Goal: Transaction & Acquisition: Obtain resource

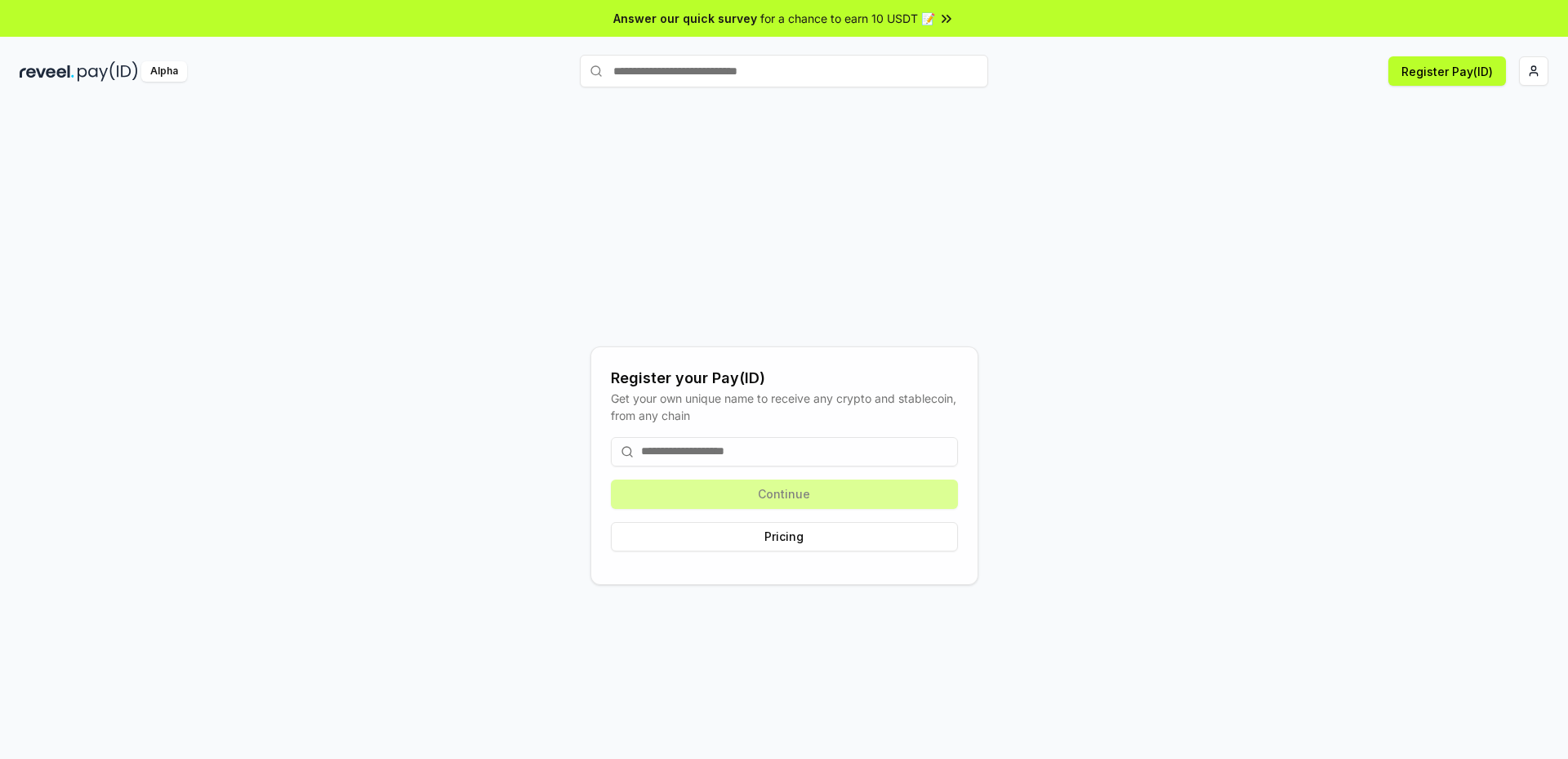
click at [735, 454] on input at bounding box center [784, 452] width 347 height 29
paste input "**********"
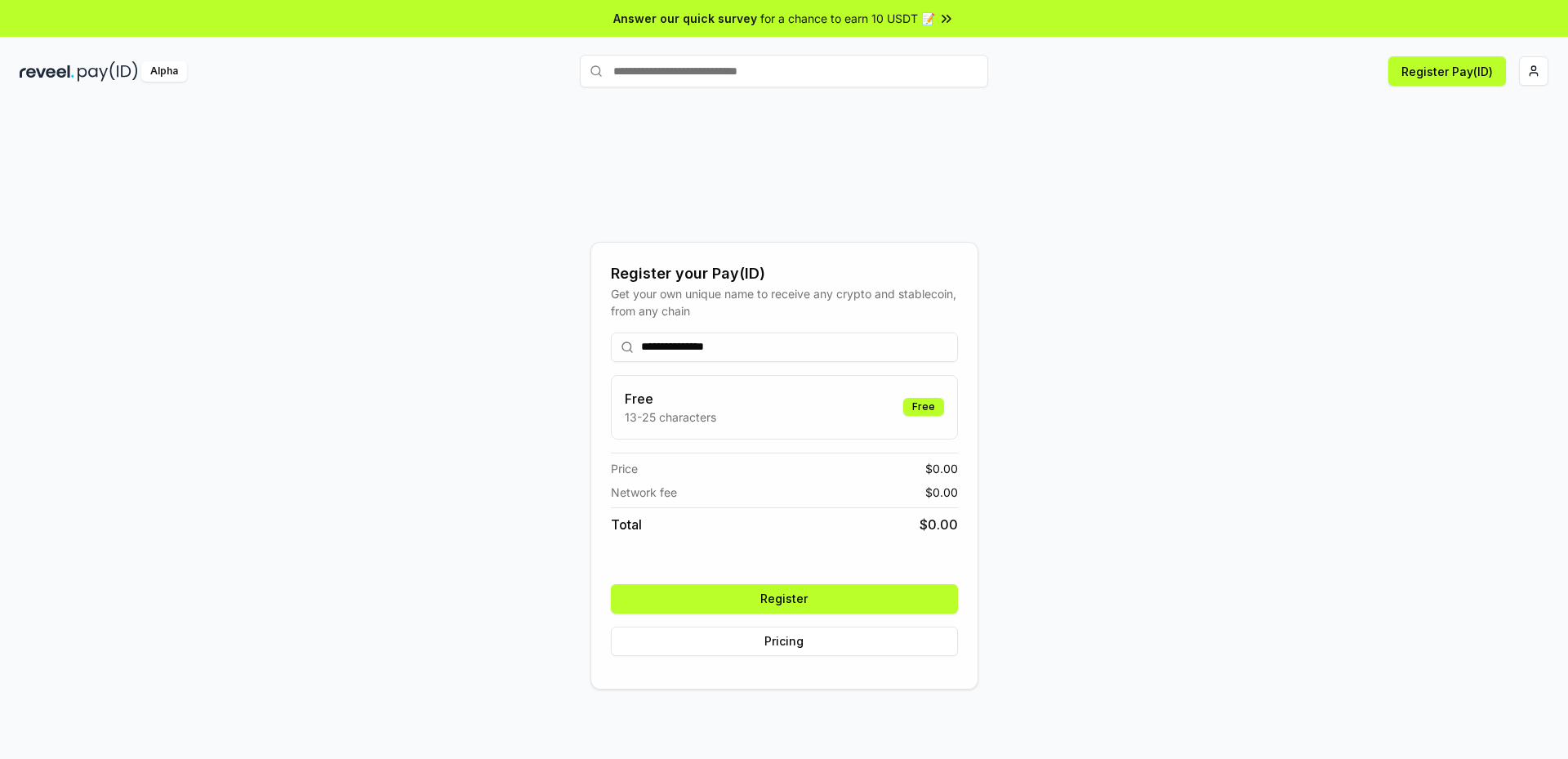
type input "**********"
click at [836, 604] on button "Register" at bounding box center [784, 599] width 347 height 29
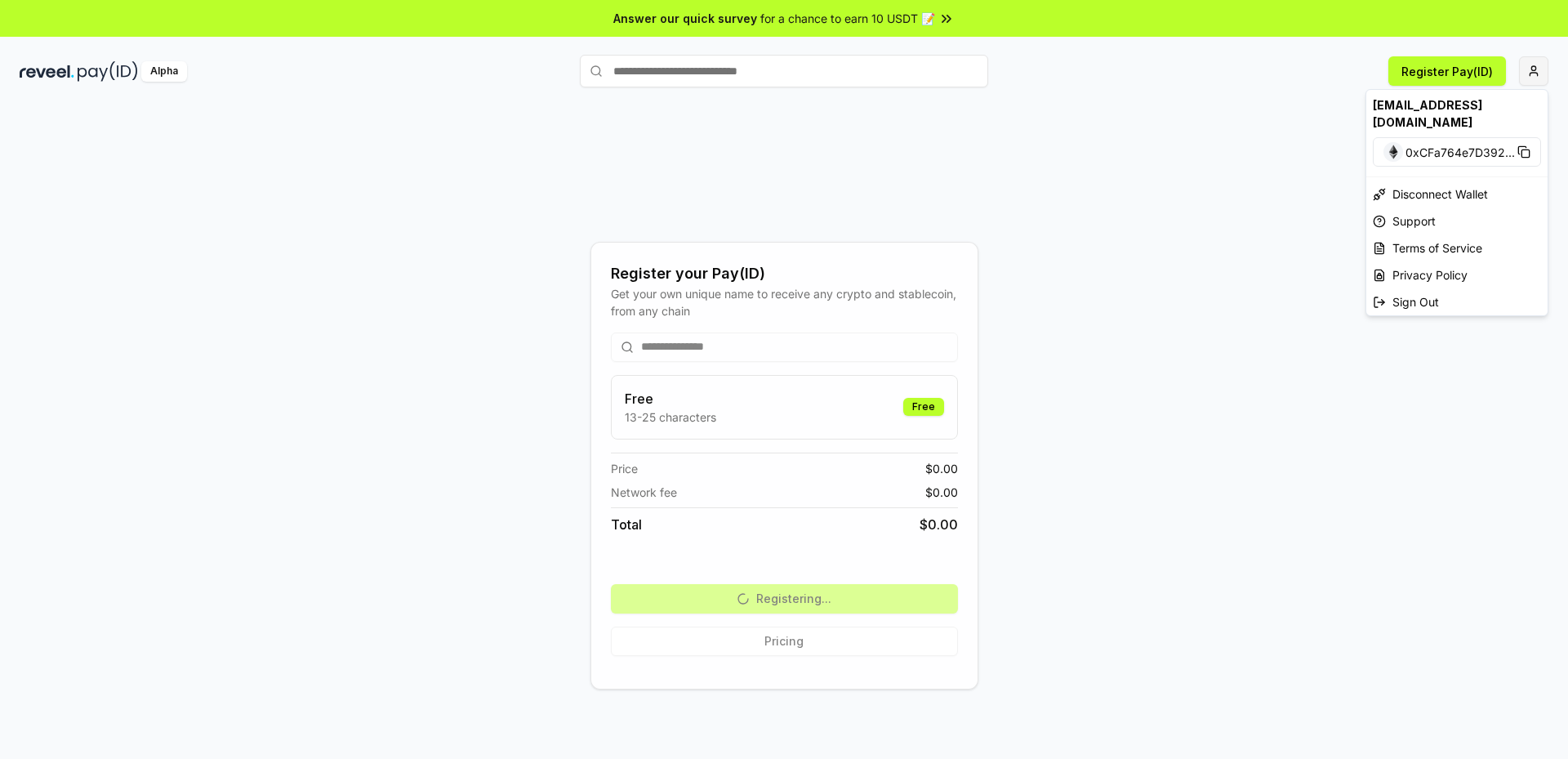
click at [1537, 76] on html "**********" at bounding box center [784, 380] width 1568 height 759
click at [1266, 190] on html "**********" at bounding box center [784, 380] width 1568 height 759
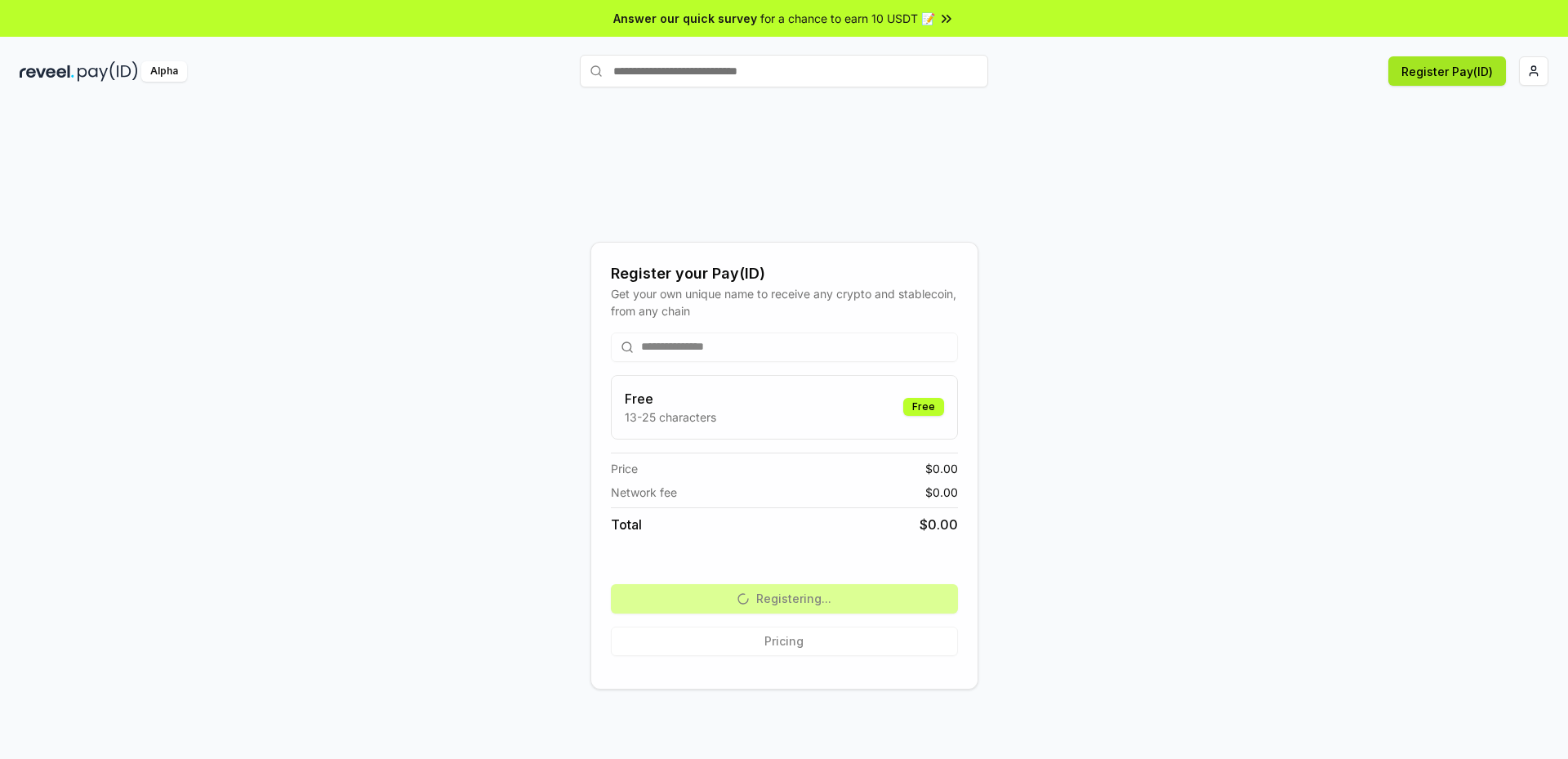
click at [1457, 65] on button "Register Pay(ID)" at bounding box center [1448, 71] width 118 height 29
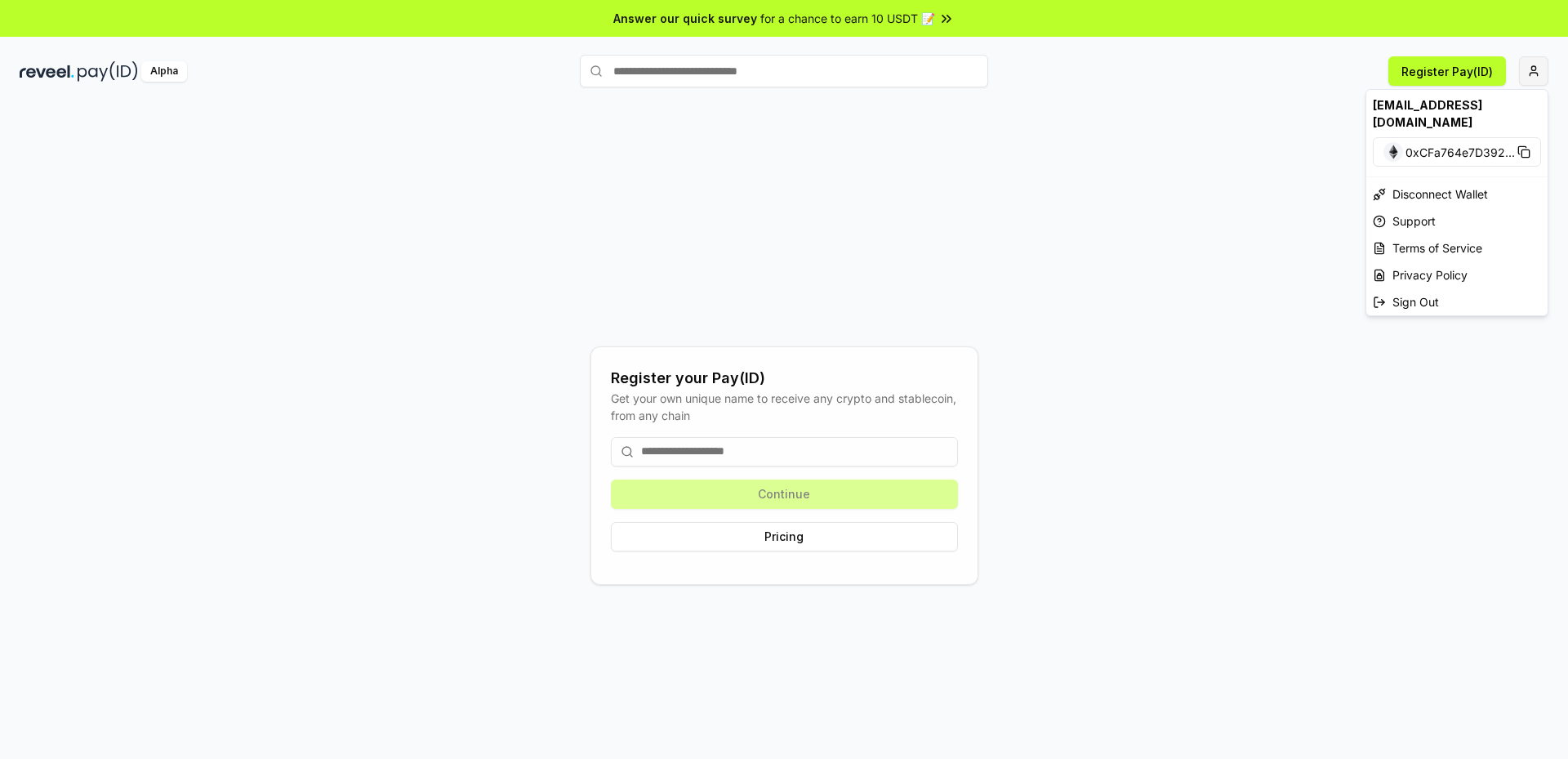
click at [1538, 72] on html "Answer our quick survey for a chance to earn 10 USDT 📝 Alpha Register Pay(ID) R…" at bounding box center [784, 380] width 1568 height 759
click at [1181, 164] on html "Answer our quick survey for a chance to earn 10 USDT 📝 Alpha Register Pay(ID) R…" at bounding box center [784, 380] width 1568 height 759
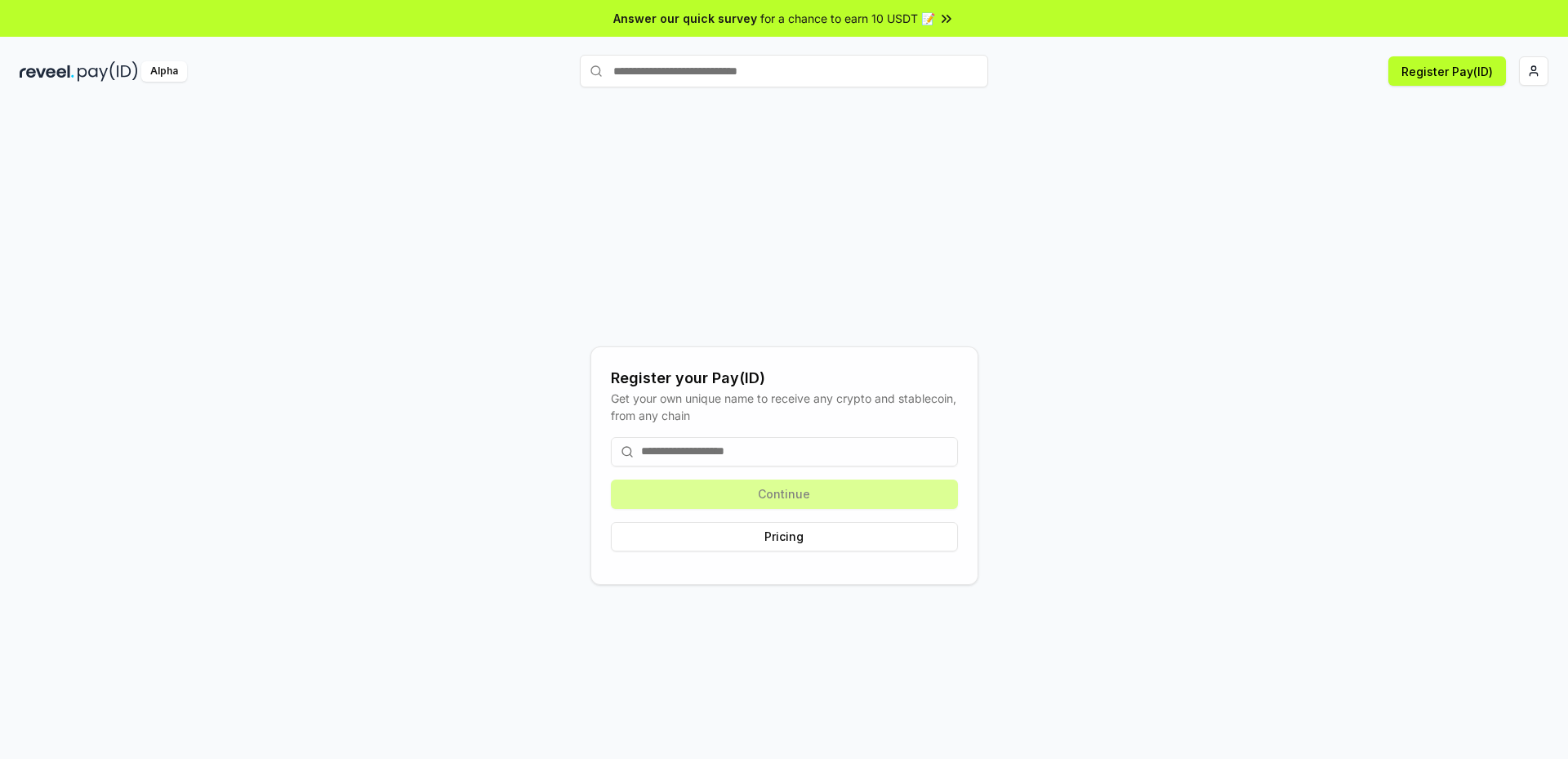
paste input "**********"
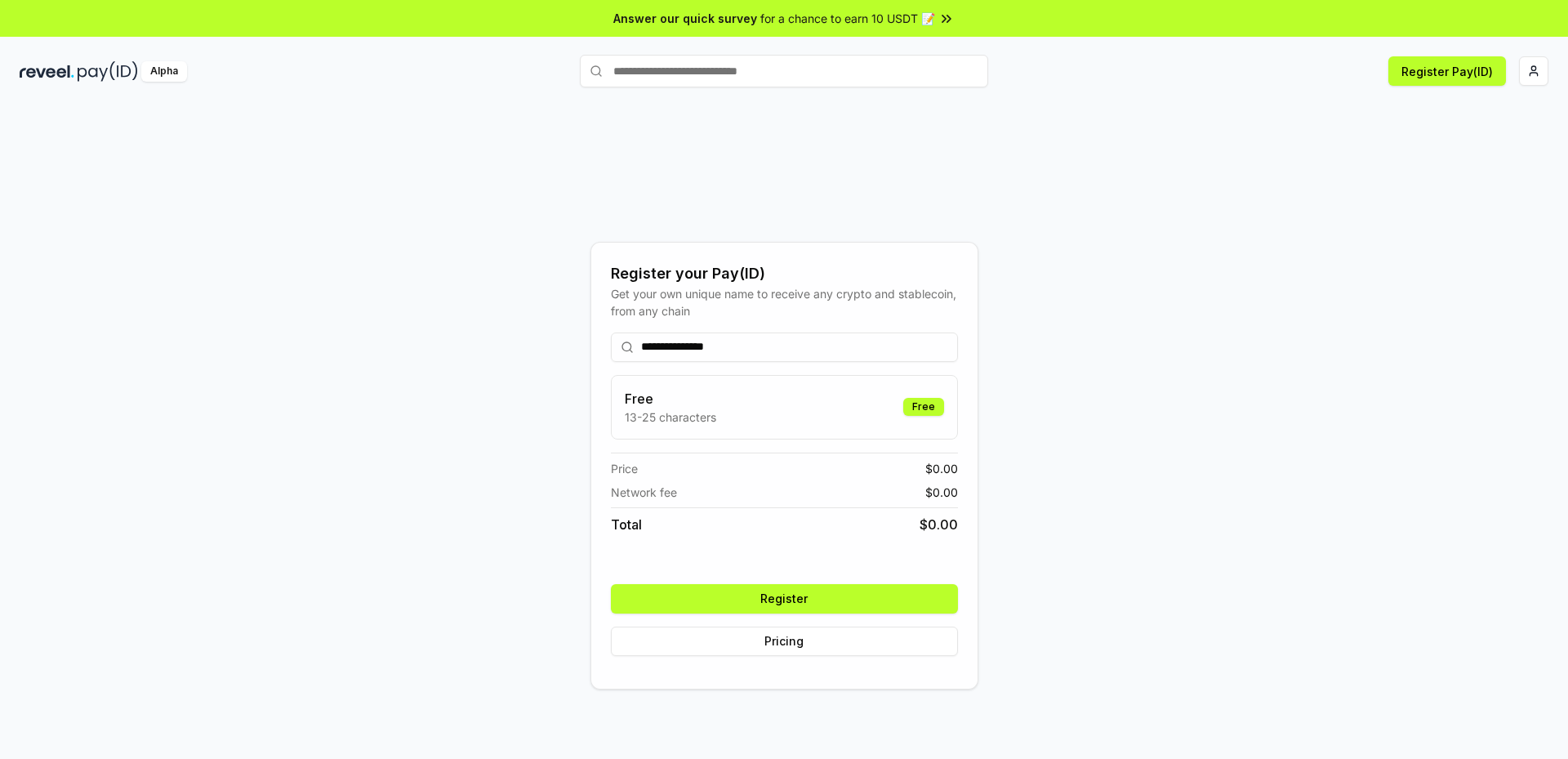
type input "**********"
click at [932, 408] on div "Free" at bounding box center [923, 407] width 41 height 18
click at [861, 594] on button "Register" at bounding box center [784, 599] width 347 height 29
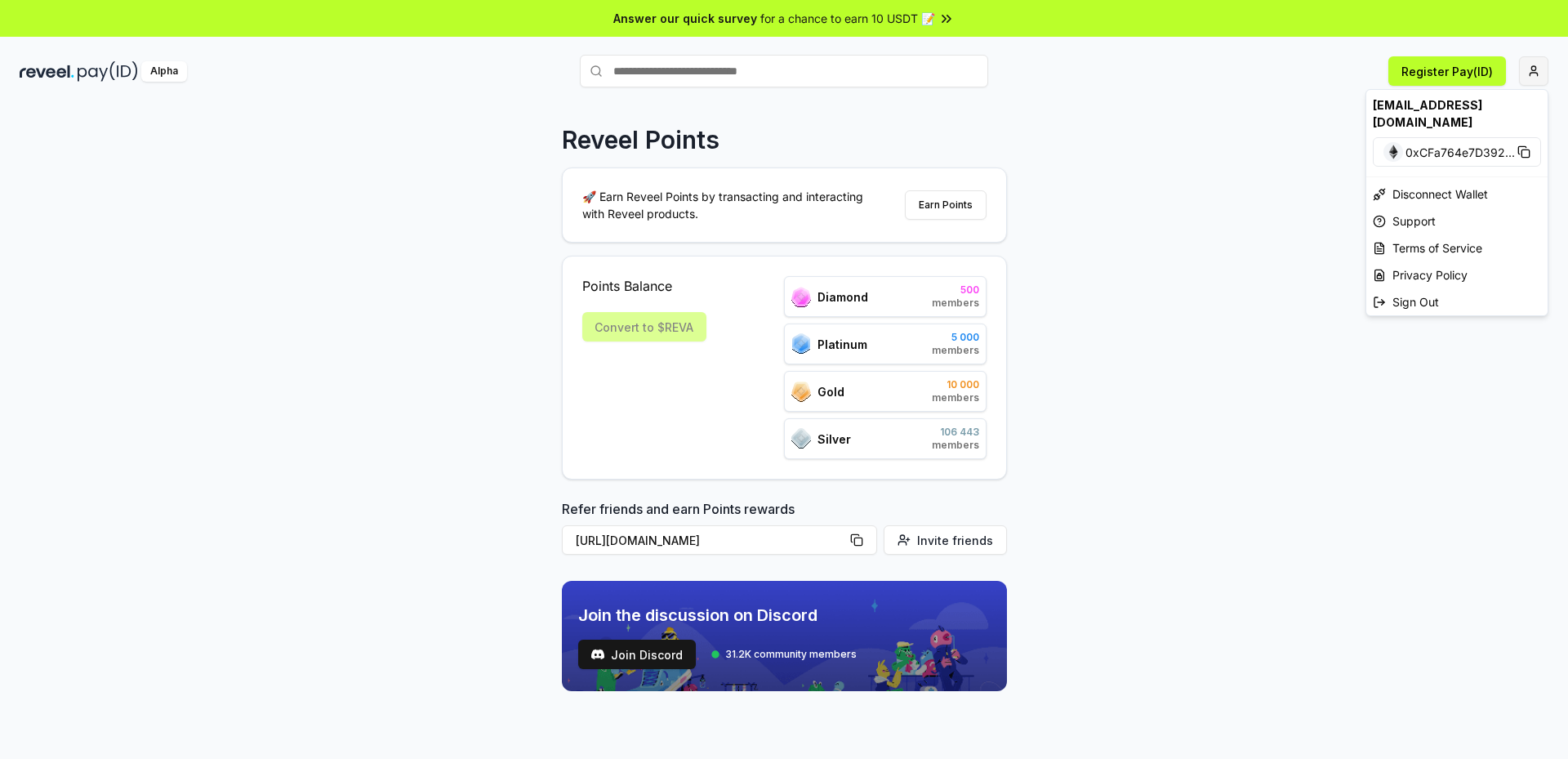
click at [1526, 69] on html "Answer our quick survey for a chance to earn 10 USDT 📝 Alpha Register Pay(ID) R…" at bounding box center [784, 380] width 1568 height 759
click at [1470, 144] on span "0xCFa764e7D392 ..." at bounding box center [1459, 152] width 110 height 17
click at [1479, 180] on div "Disconnect Wallet" at bounding box center [1457, 194] width 181 height 27
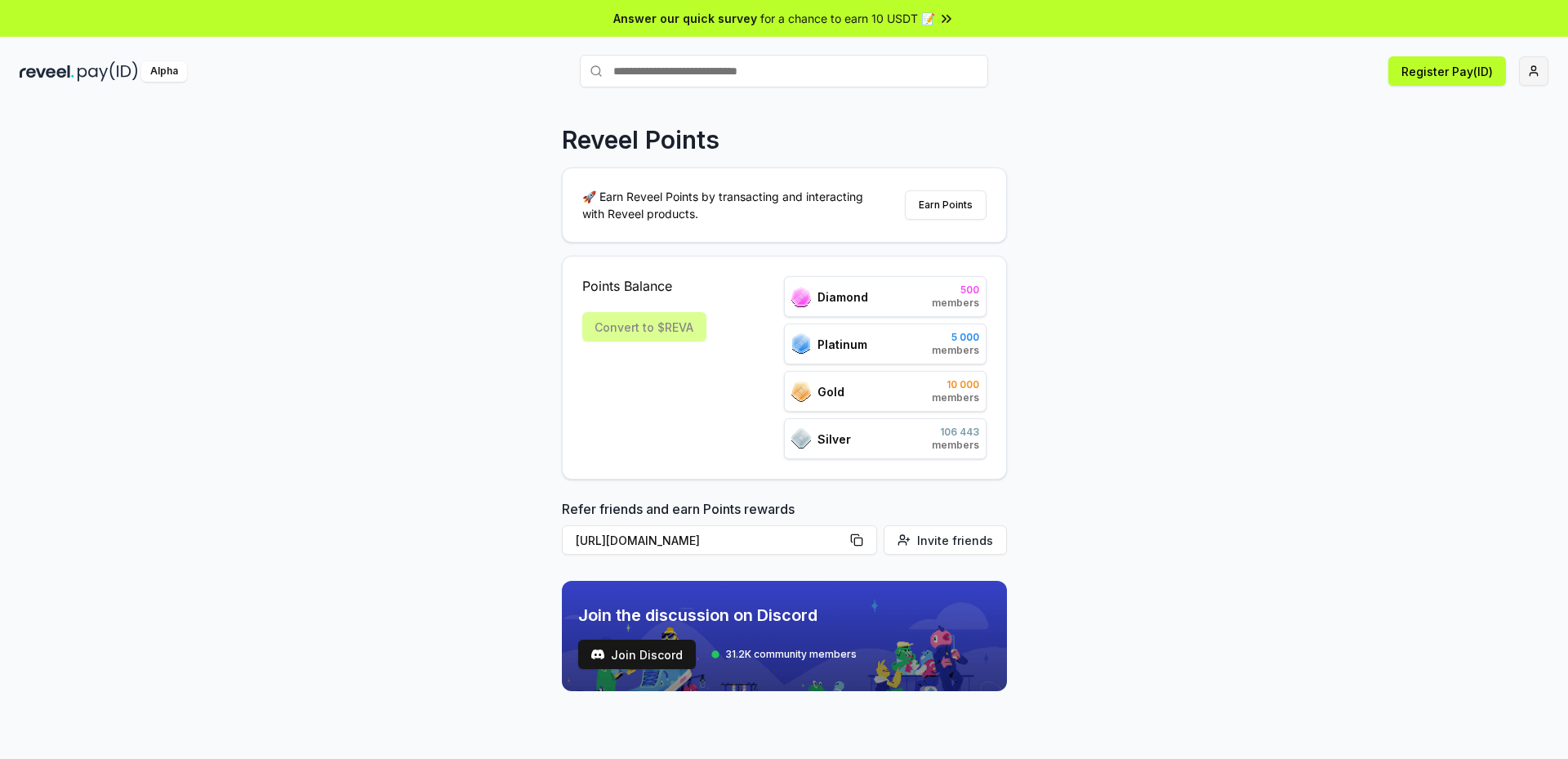
click at [1529, 75] on html "Answer our quick survey for a chance to earn 10 USDT 📝 Alpha Register Pay(ID) R…" at bounding box center [784, 380] width 1568 height 759
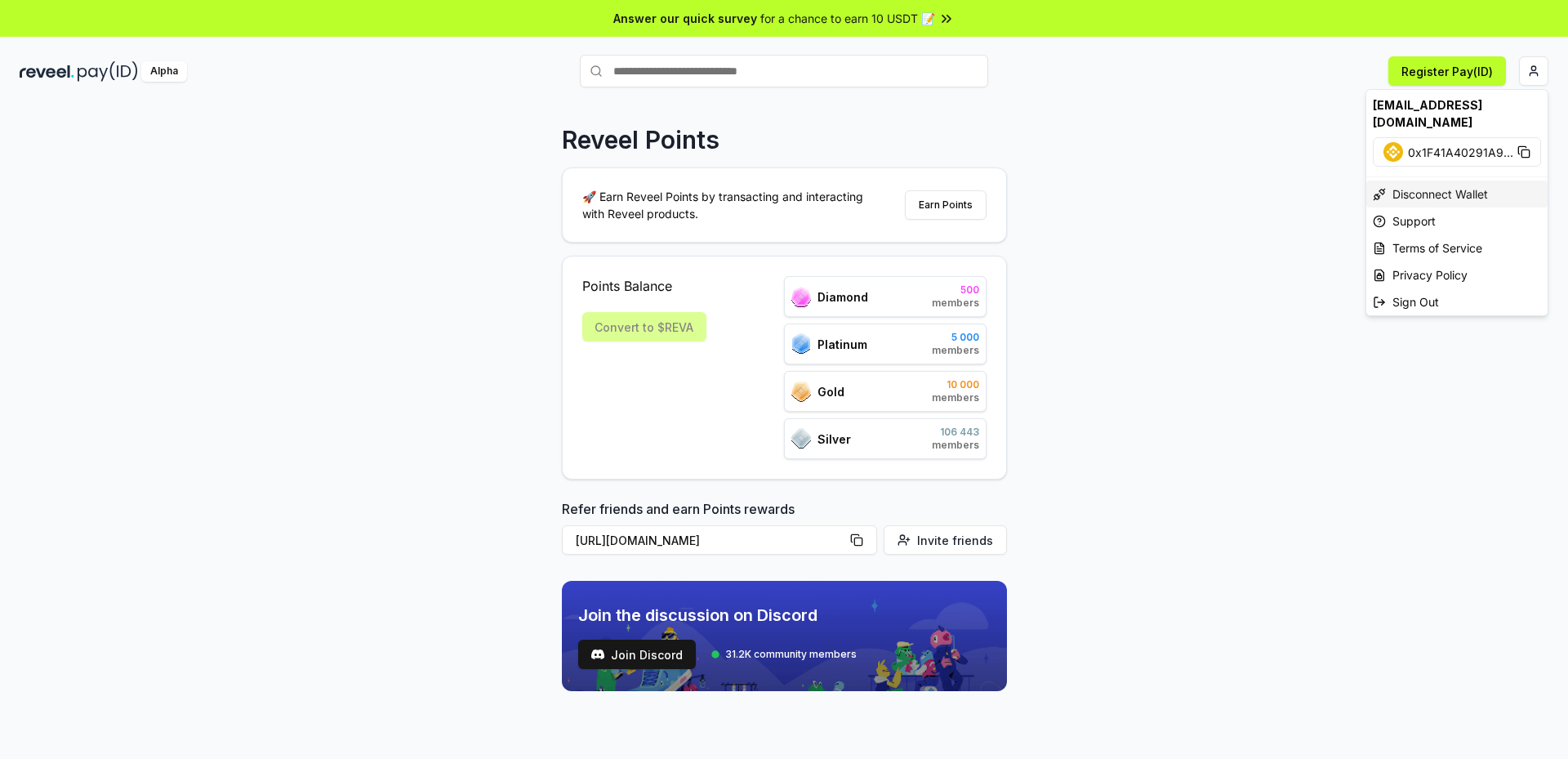
click at [1479, 180] on div "Disconnect Wallet" at bounding box center [1457, 194] width 181 height 27
click at [1541, 73] on html "Answer our quick survey for a chance to earn 10 USDT 📝 Alpha Register Pay(ID) R…" at bounding box center [784, 380] width 1568 height 759
click at [1487, 145] on div "Connect Wallet" at bounding box center [1457, 159] width 181 height 27
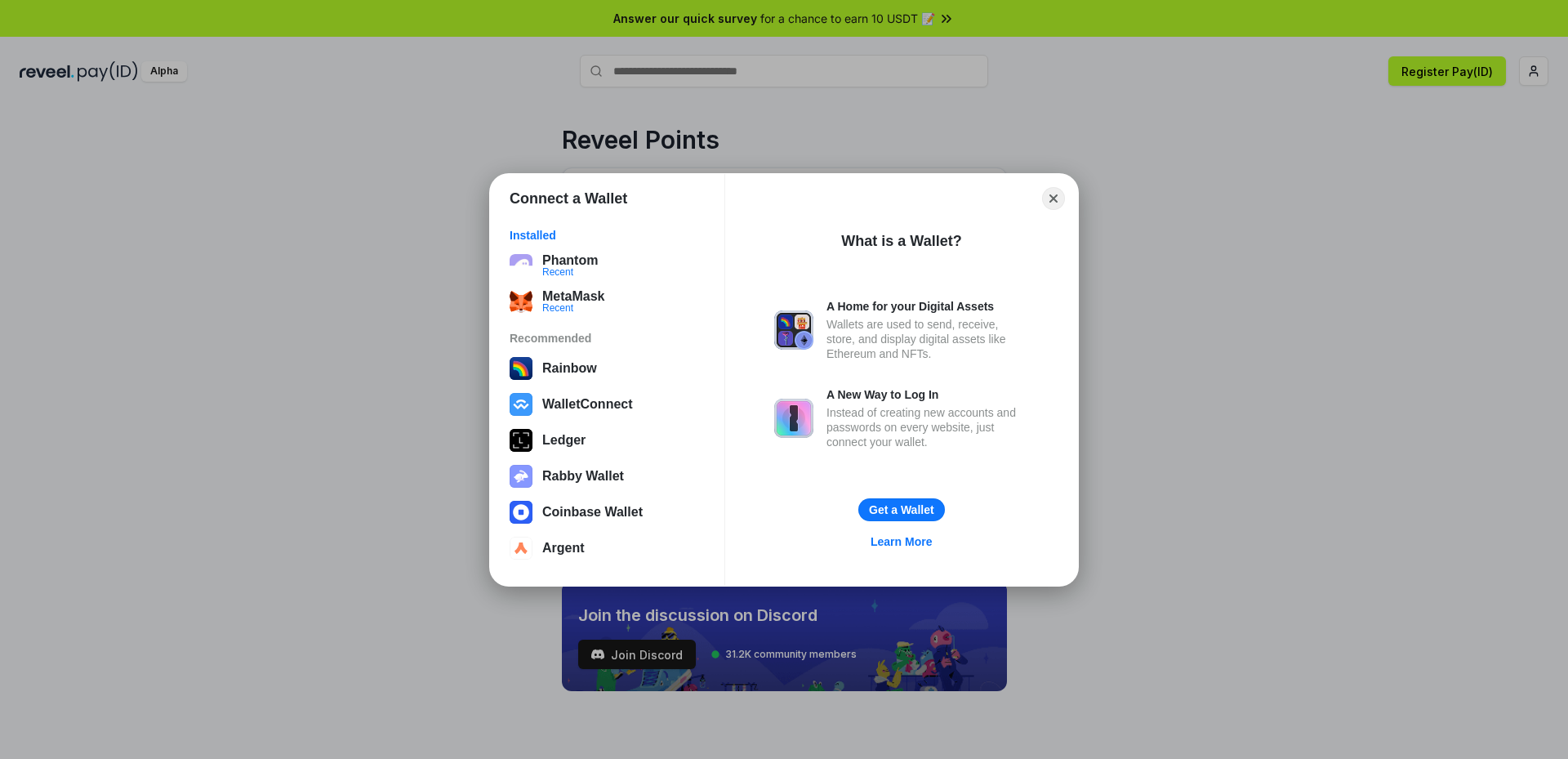
click at [1080, 152] on div "Connect a Wallet Installed Phantom Recent MetaMask Recent Recommended Rainbow W…" at bounding box center [784, 380] width 1895 height 1086
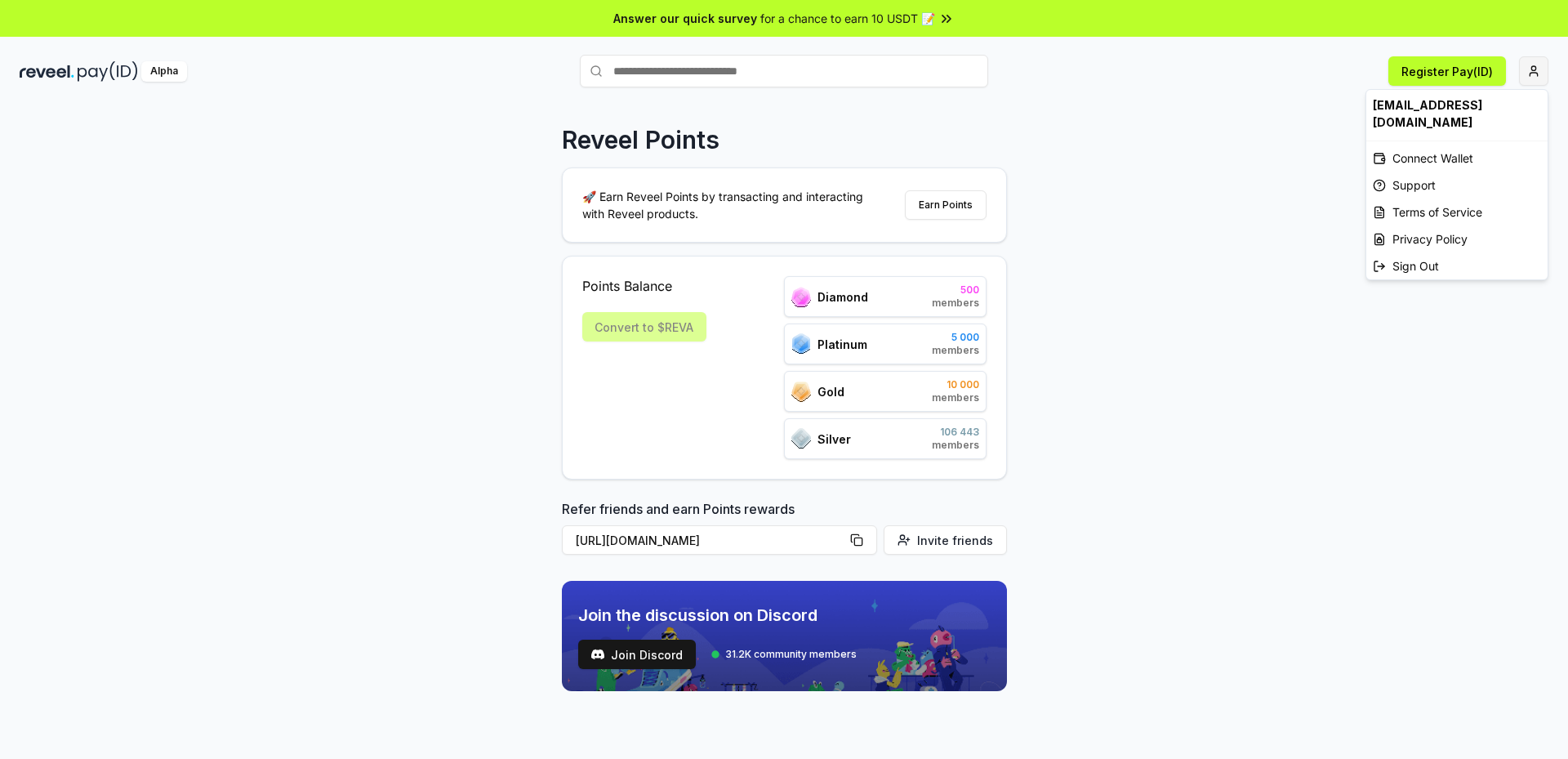
click at [1540, 78] on html "Answer our quick survey for a chance to earn 10 USDT 📝 Alpha Register Pay(ID) R…" at bounding box center [784, 380] width 1568 height 759
click at [1477, 108] on div "[EMAIL_ADDRESS][DOMAIN_NAME]" at bounding box center [1457, 113] width 181 height 47
click at [1539, 70] on html "Answer our quick survey for a chance to earn 10 USDT 📝 Alpha Register Pay(ID) R…" at bounding box center [784, 380] width 1568 height 759
click at [1179, 171] on html "Answer our quick survey for a chance to earn 10 USDT 📝 Alpha Register Pay(ID) R…" at bounding box center [784, 380] width 1568 height 759
click at [943, 199] on button "Earn Points" at bounding box center [946, 205] width 81 height 29
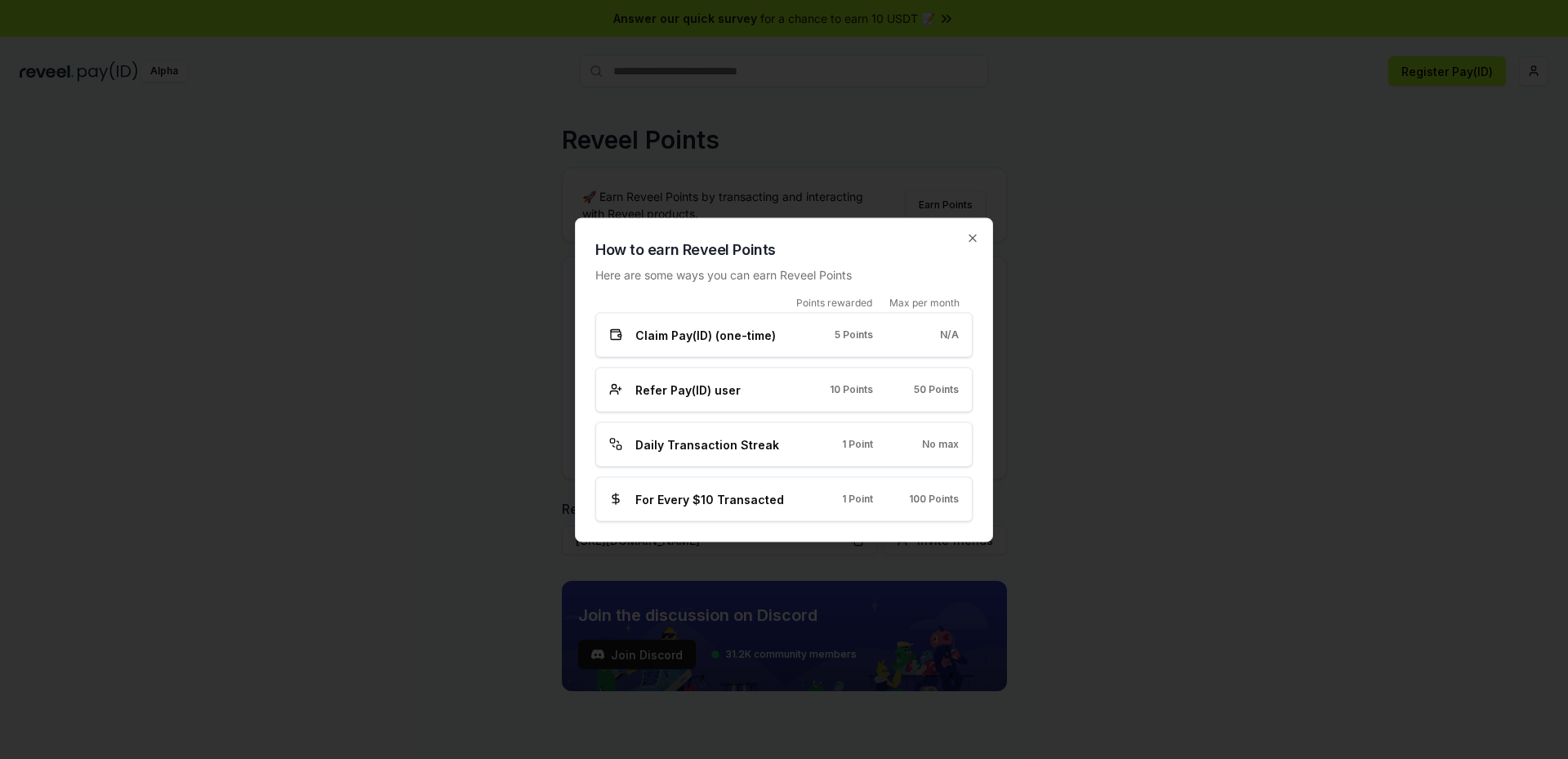
click at [980, 239] on div "How to earn Reveel Points Here are some ways you can earn Reveel Points Points …" at bounding box center [784, 380] width 418 height 324
click at [970, 238] on icon "button" at bounding box center [972, 237] width 13 height 13
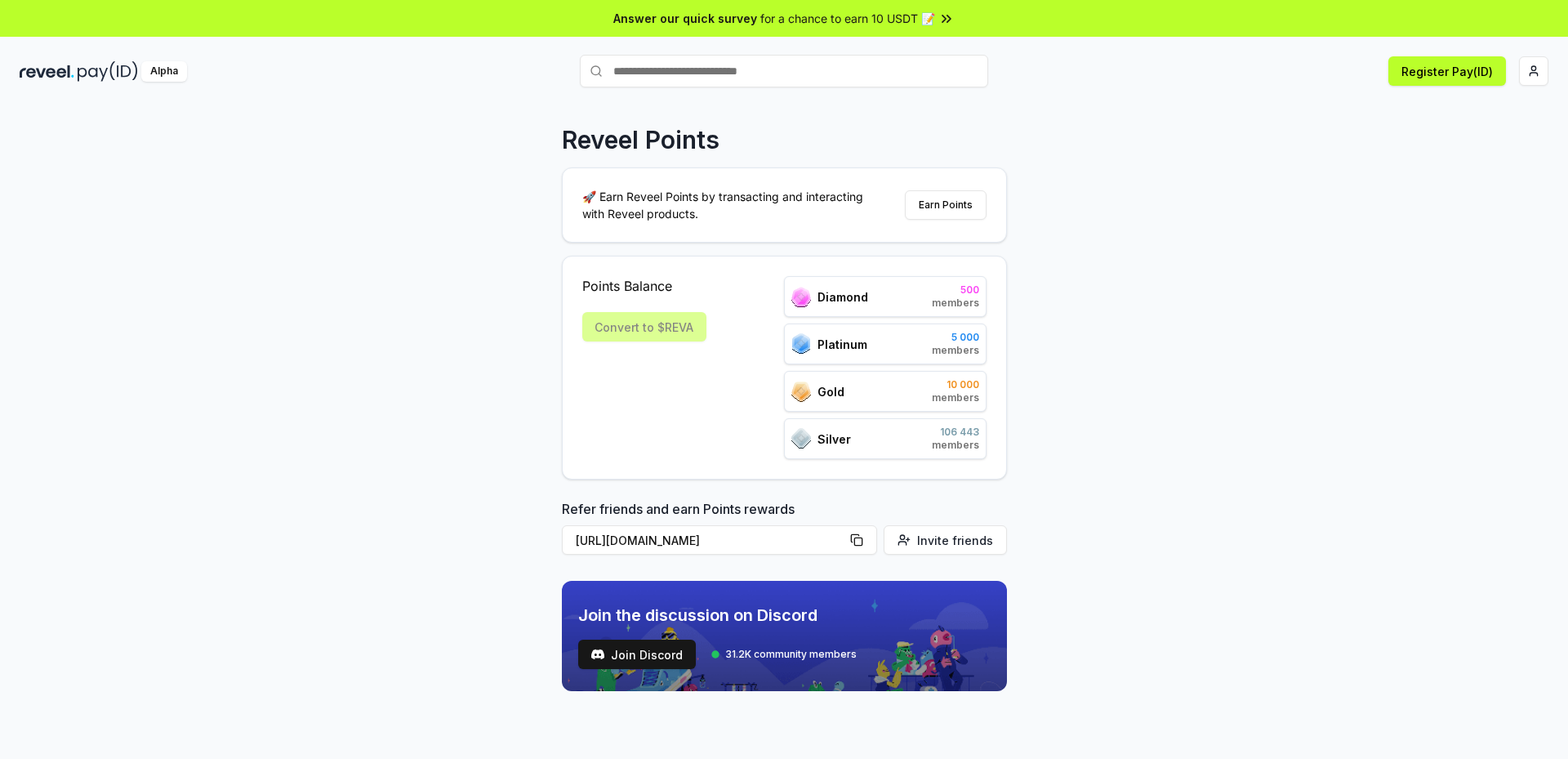
click at [154, 70] on div "Alpha" at bounding box center [164, 72] width 46 height 21
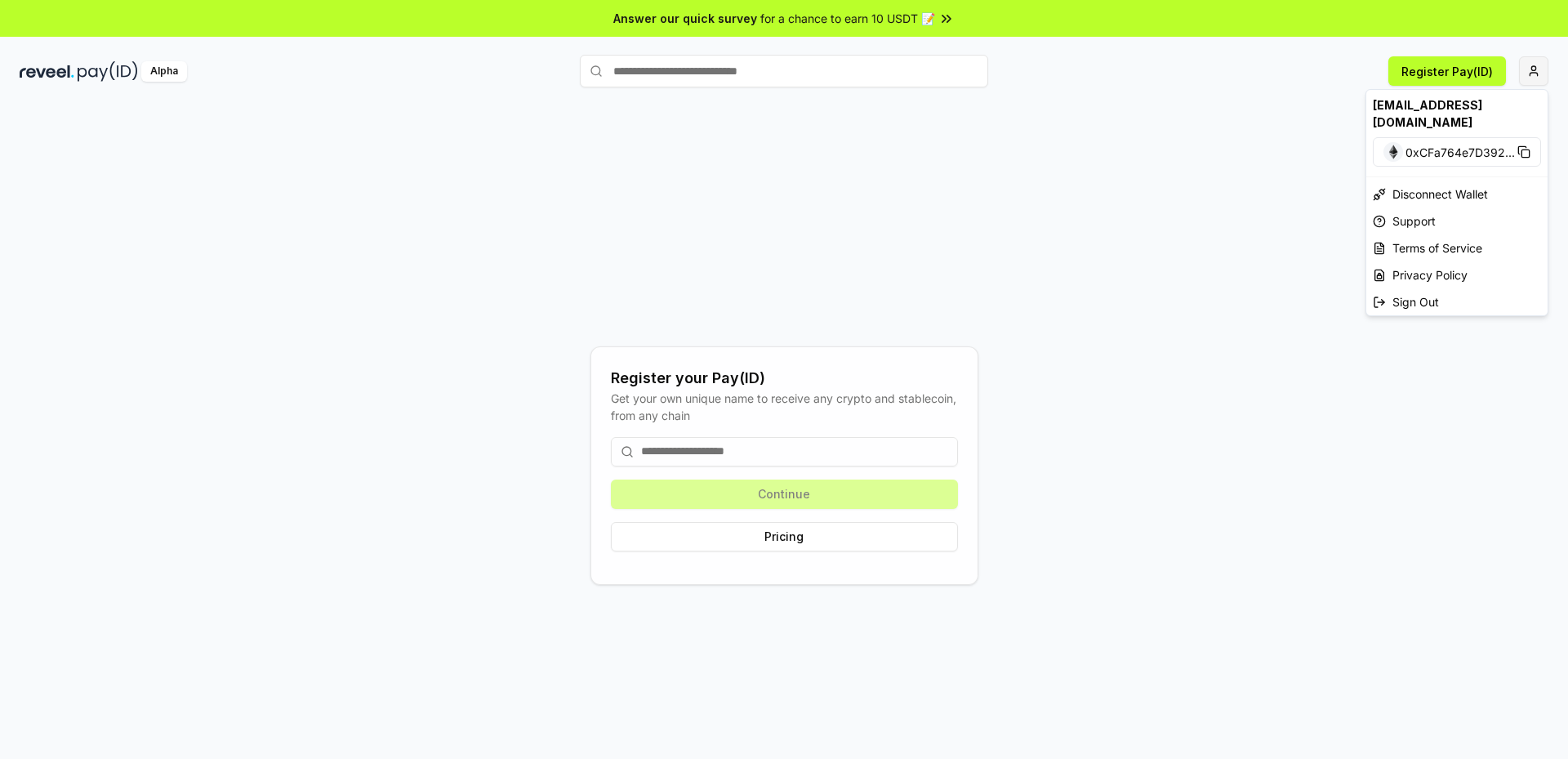
click at [1535, 69] on html "Answer our quick survey for a chance to earn 10 USDT 📝 Alpha Register Pay(ID) R…" at bounding box center [784, 380] width 1568 height 759
click at [1449, 144] on span "0xCFa764e7D392 ..." at bounding box center [1459, 152] width 110 height 17
click at [1459, 110] on div "[EMAIL_ADDRESS][DOMAIN_NAME]" at bounding box center [1457, 113] width 181 height 47
click at [110, 75] on html "Answer our quick survey for a chance to earn 10 USDT 📝 Alpha Register Pay(ID) R…" at bounding box center [784, 380] width 1568 height 759
click at [1543, 82] on html "Answer our quick survey for a chance to earn 10 USDT 📝 Alpha Register Pay(ID) R…" at bounding box center [784, 380] width 1568 height 759
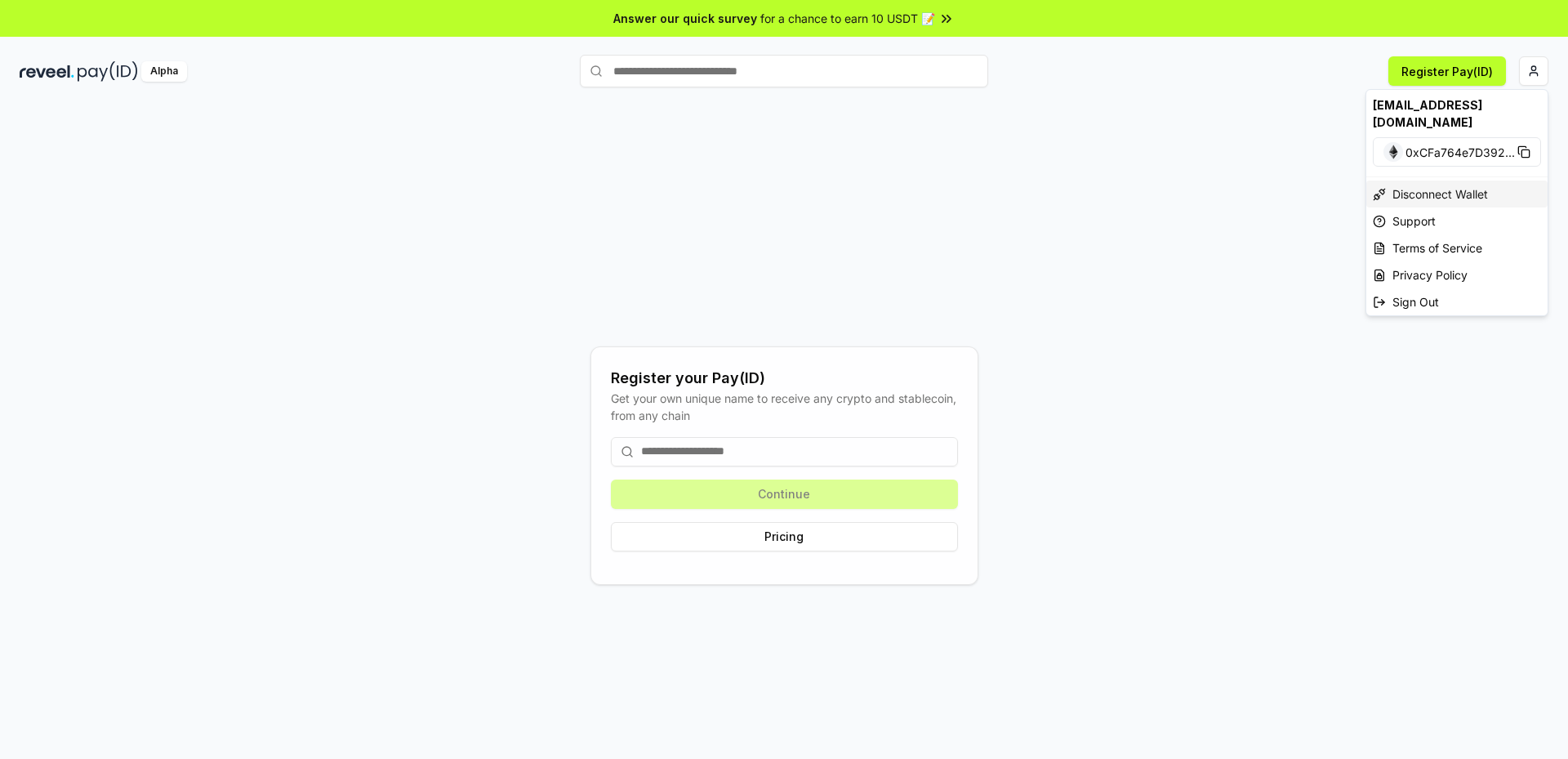
click at [1450, 180] on div "Disconnect Wallet" at bounding box center [1457, 194] width 181 height 27
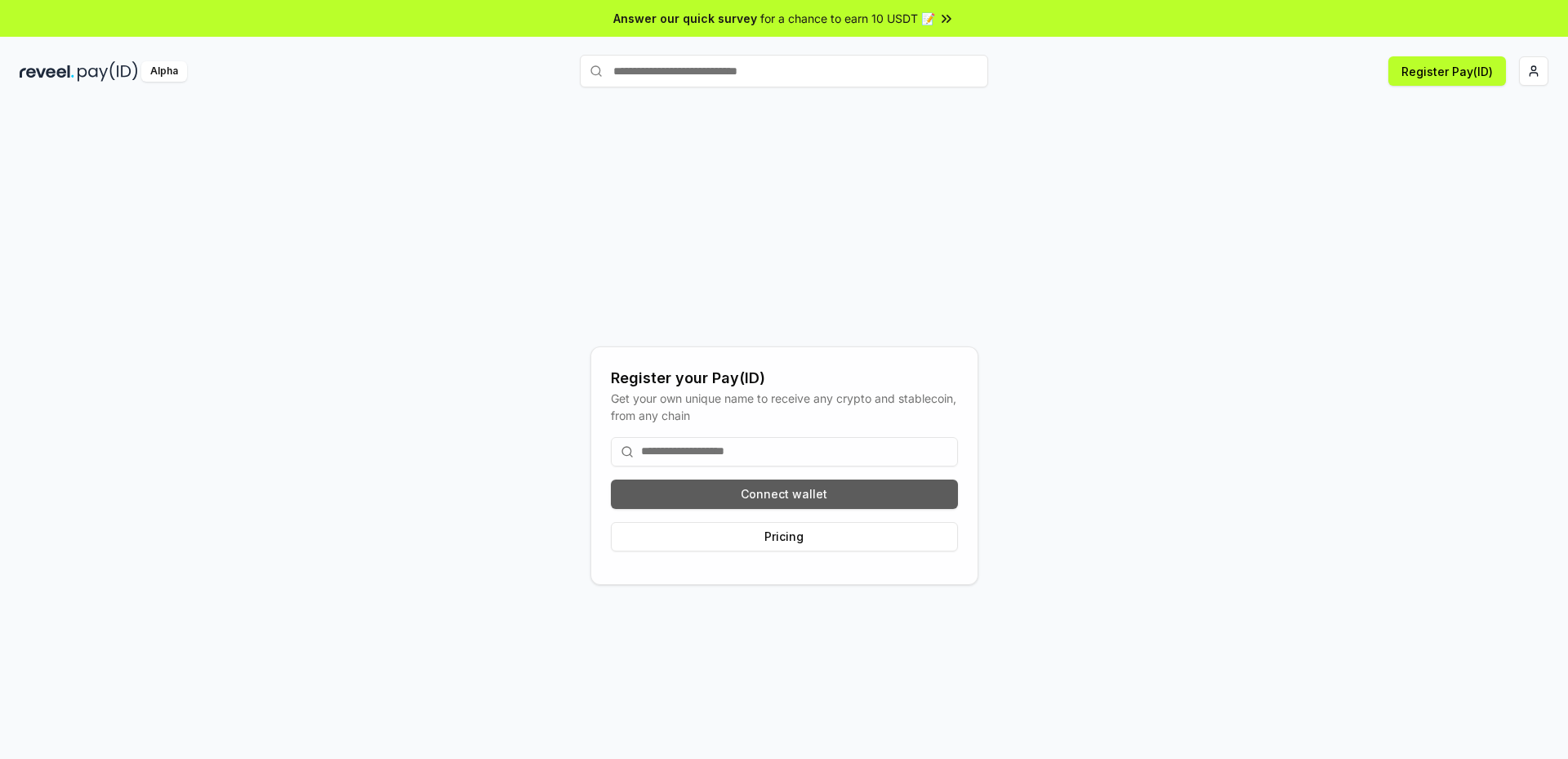
click at [807, 501] on button "Connect wallet" at bounding box center [784, 495] width 347 height 29
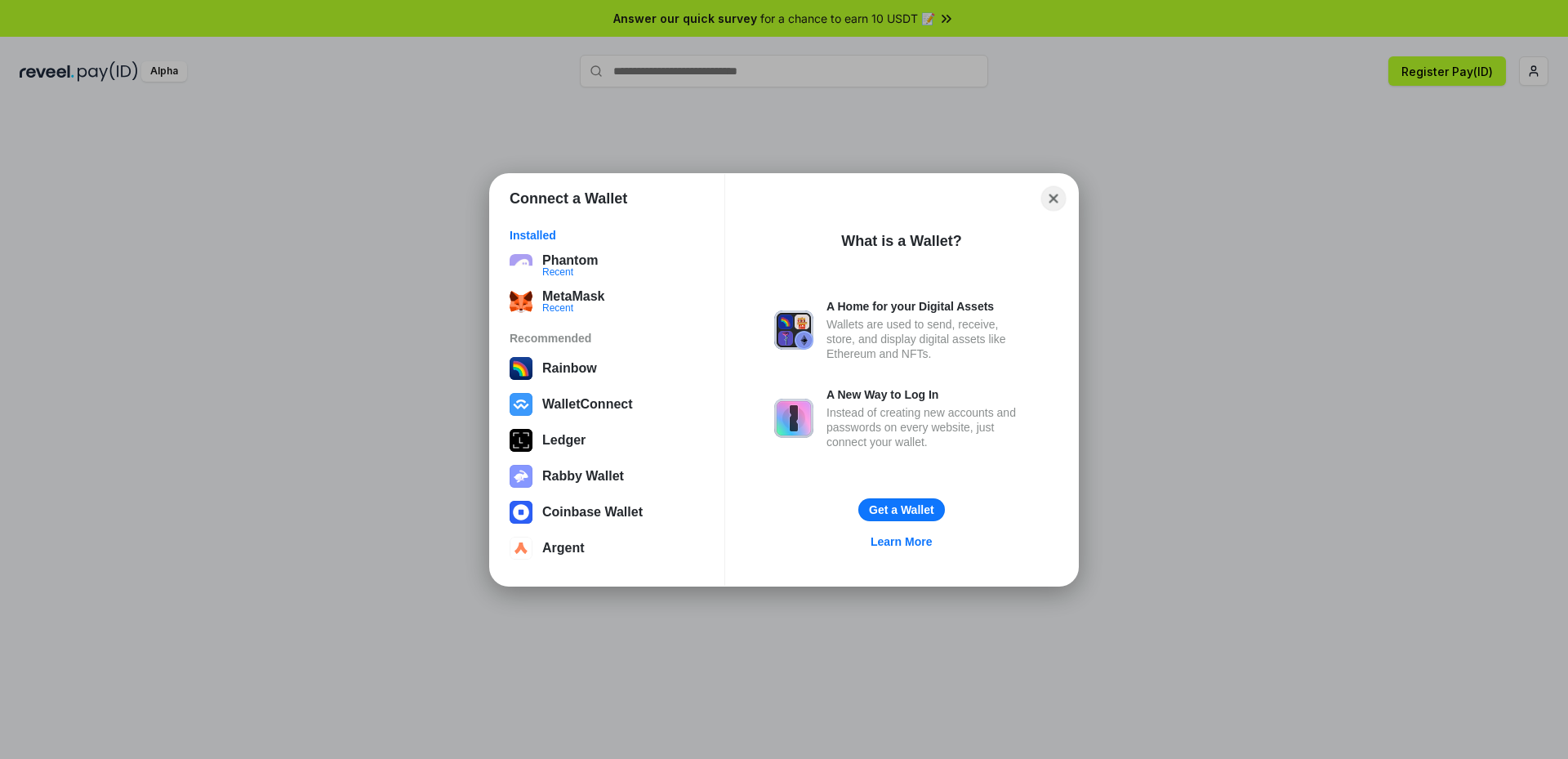
click at [1056, 201] on button "Close" at bounding box center [1054, 198] width 25 height 25
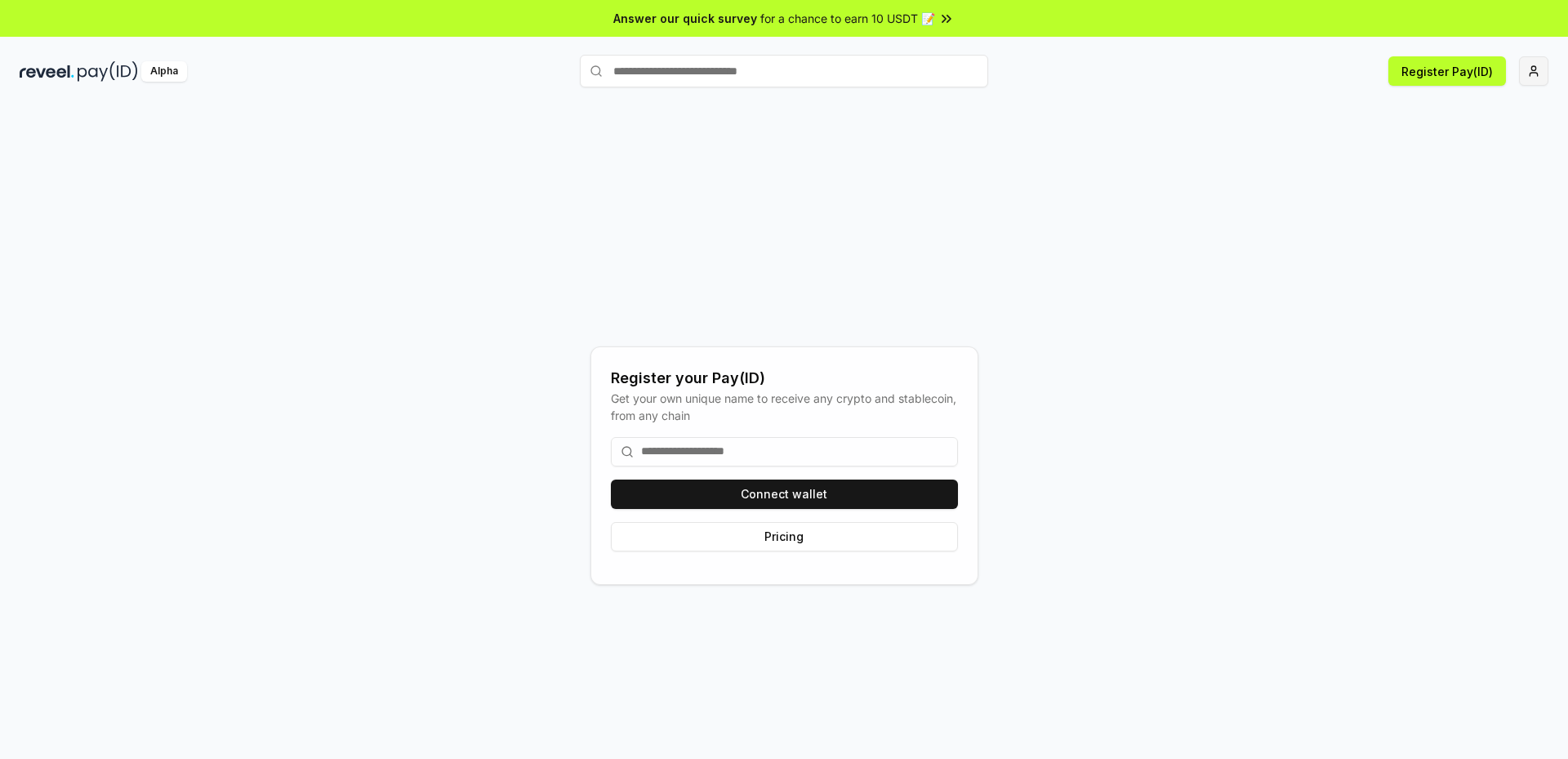
click at [1534, 62] on html "Answer our quick survey for a chance to earn 10 USDT 📝 Alpha Register Pay(ID) R…" at bounding box center [784, 380] width 1568 height 759
click at [1447, 146] on div "Connect Wallet" at bounding box center [1457, 159] width 181 height 27
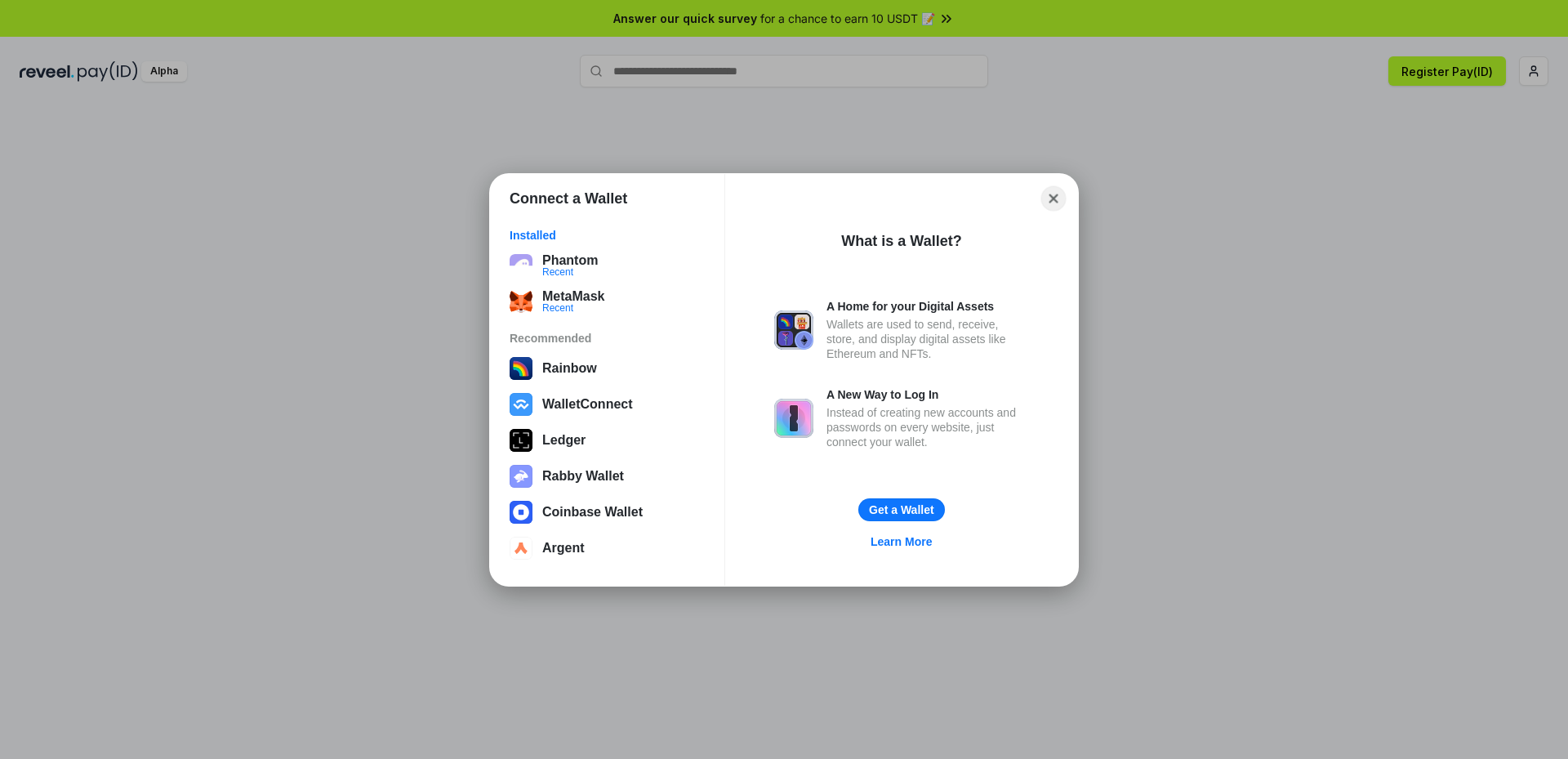
click at [1052, 194] on button "Close" at bounding box center [1054, 198] width 25 height 25
